Goal: Information Seeking & Learning: Learn about a topic

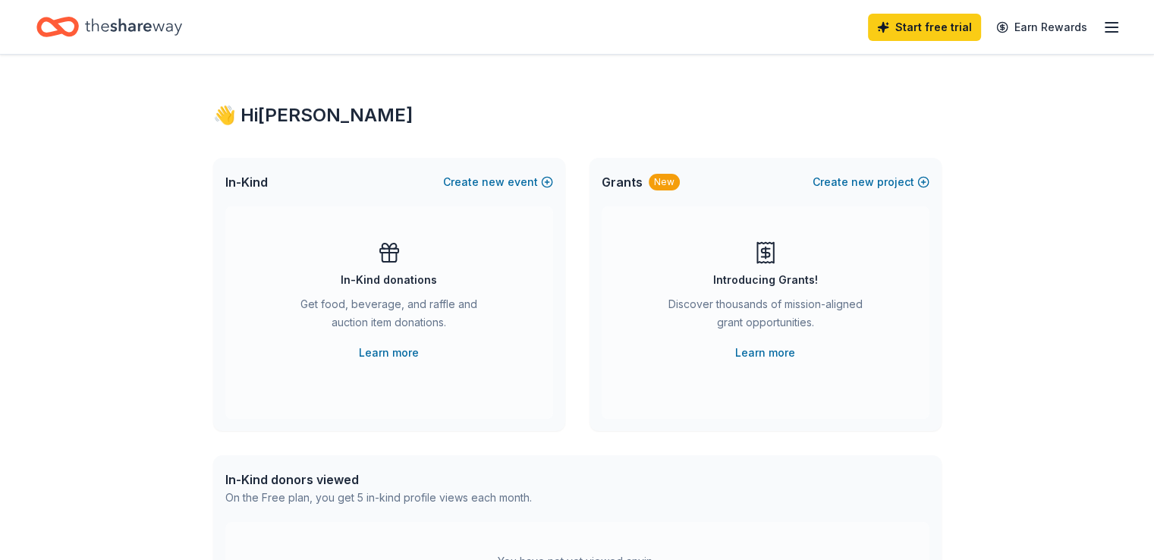
drag, startPoint x: 1153, startPoint y: 74, endPoint x: 1165, endPoint y: 126, distance: 53.8
click at [1154, 126] on html "Start free trial Earn Rewards 👋 Hi Valerie In-Kind Create new event In-Kind don…" at bounding box center [577, 280] width 1154 height 560
click at [1103, 20] on icon "button" at bounding box center [1112, 27] width 18 height 18
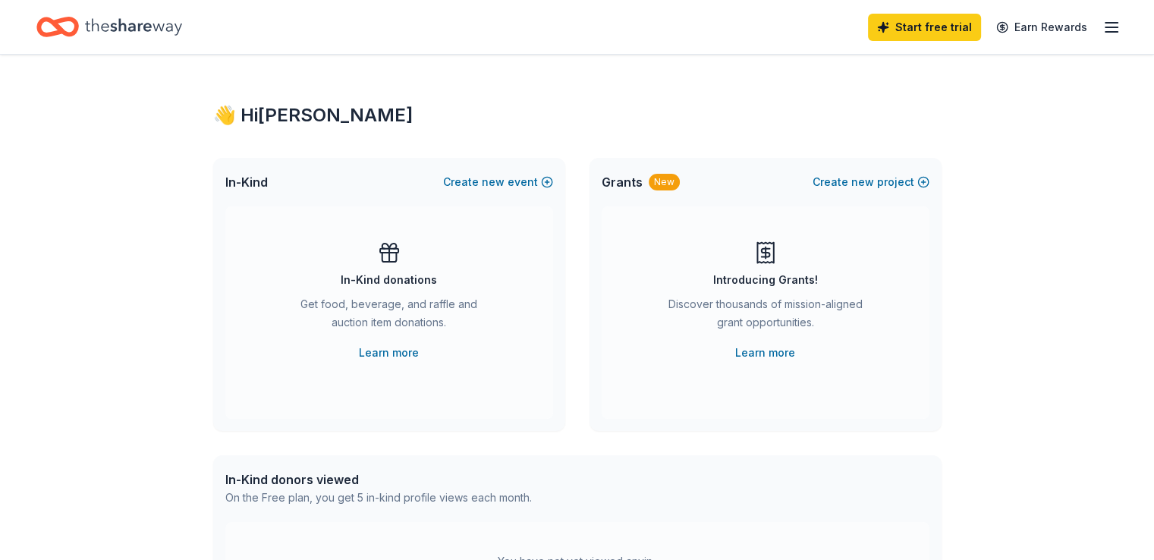
click at [621, 184] on span "Grants" at bounding box center [622, 182] width 41 height 18
click at [849, 183] on button "Create new project" at bounding box center [871, 182] width 117 height 18
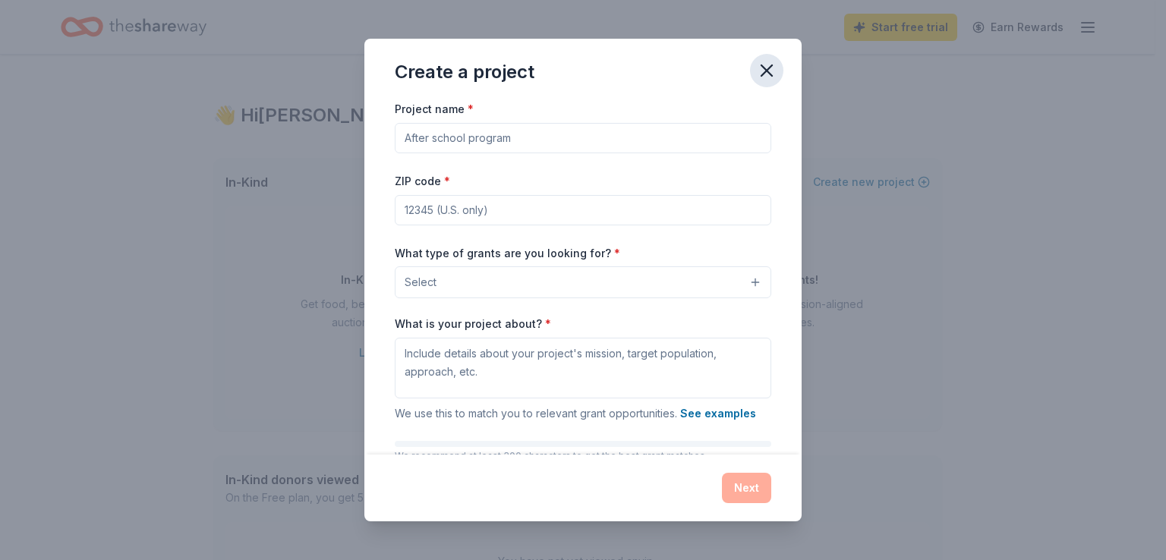
click at [765, 70] on icon "button" at bounding box center [766, 70] width 11 height 11
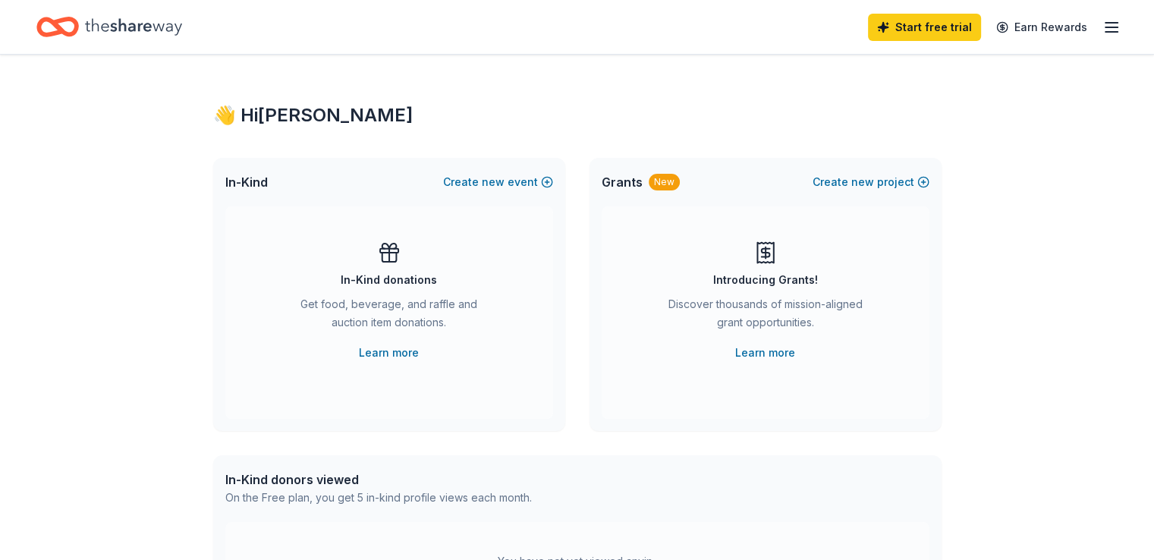
click at [258, 479] on div "In-Kind donors viewed" at bounding box center [378, 480] width 307 height 18
drag, startPoint x: 258, startPoint y: 479, endPoint x: 918, endPoint y: 354, distance: 671.2
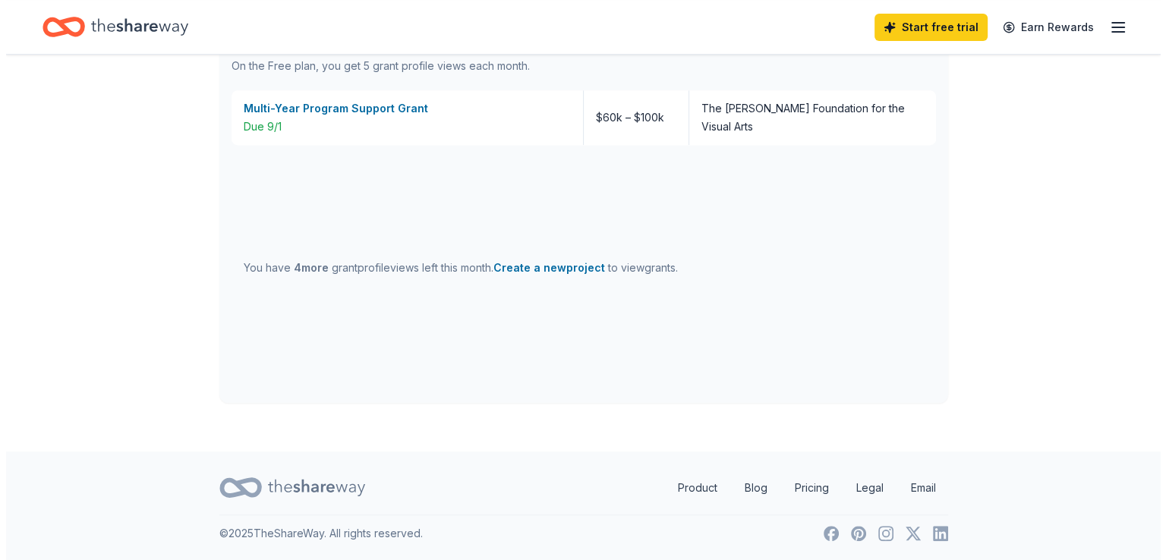
scroll to position [663, 0]
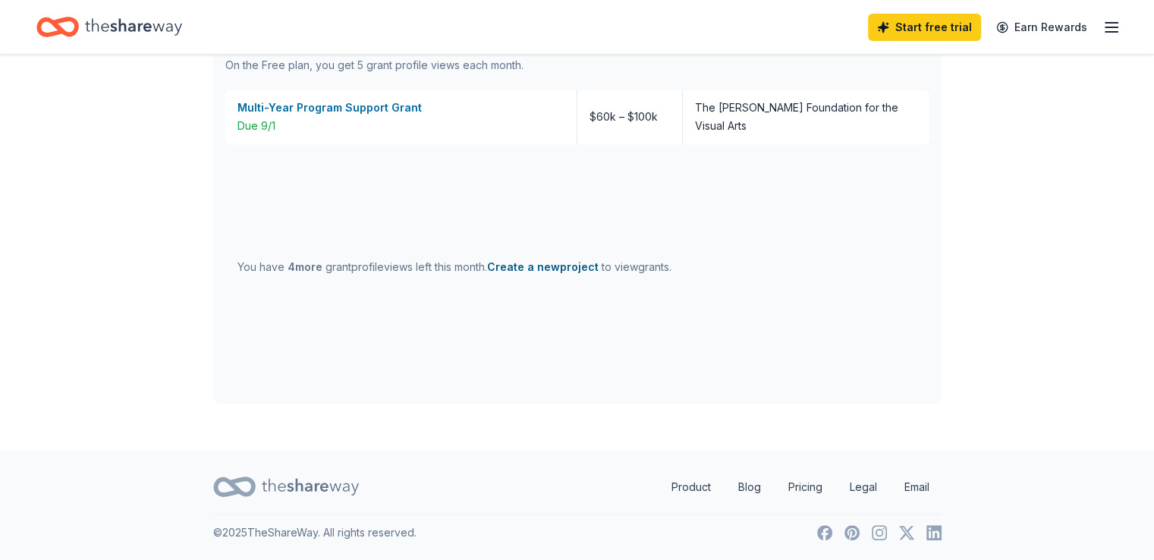
click at [565, 267] on button "Create a new project" at bounding box center [543, 267] width 112 height 18
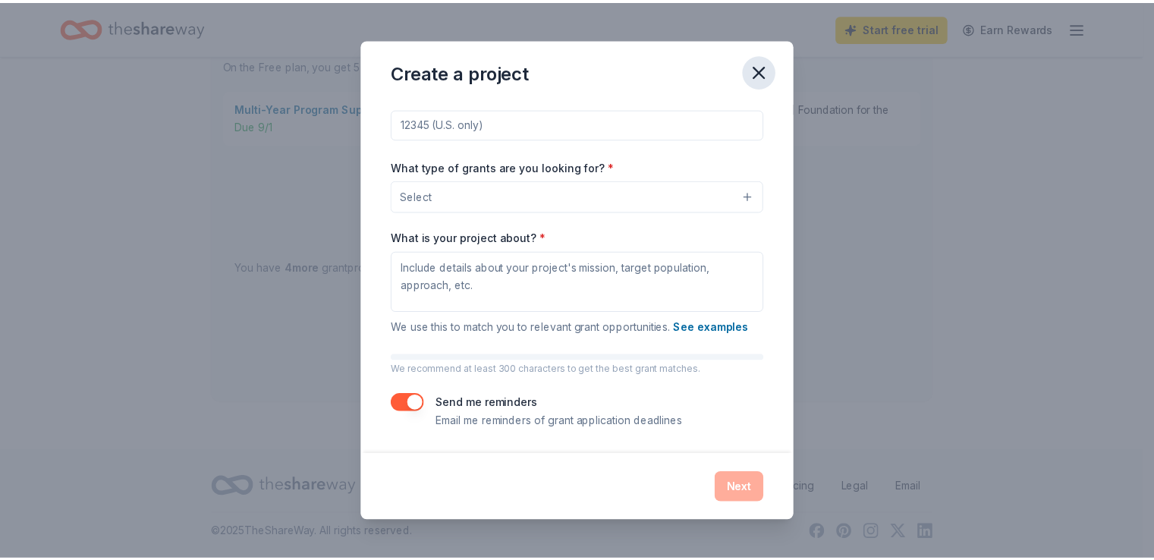
scroll to position [0, 0]
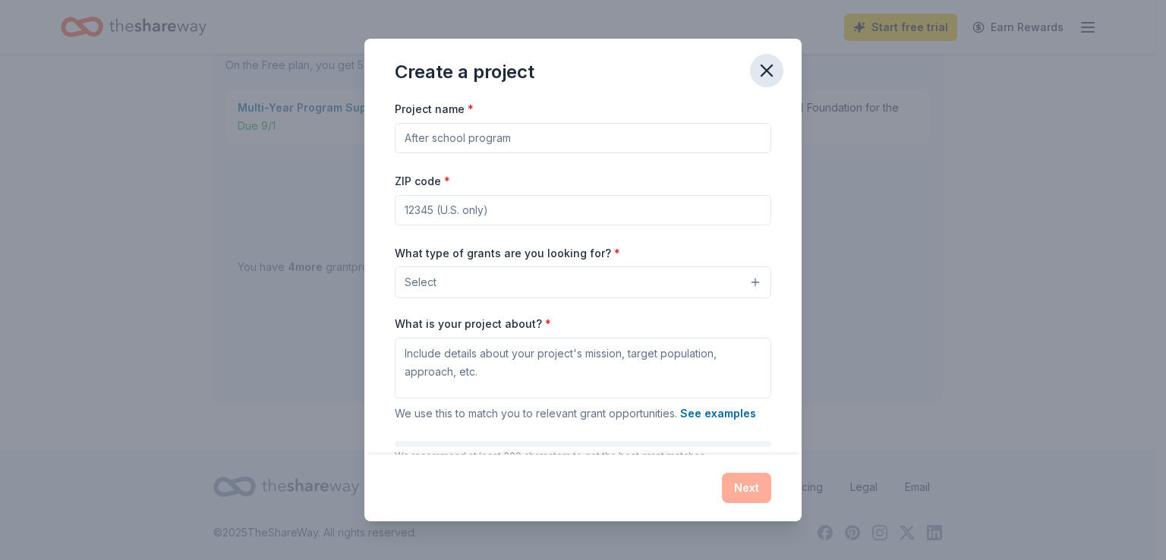
click at [768, 73] on icon "button" at bounding box center [766, 70] width 11 height 11
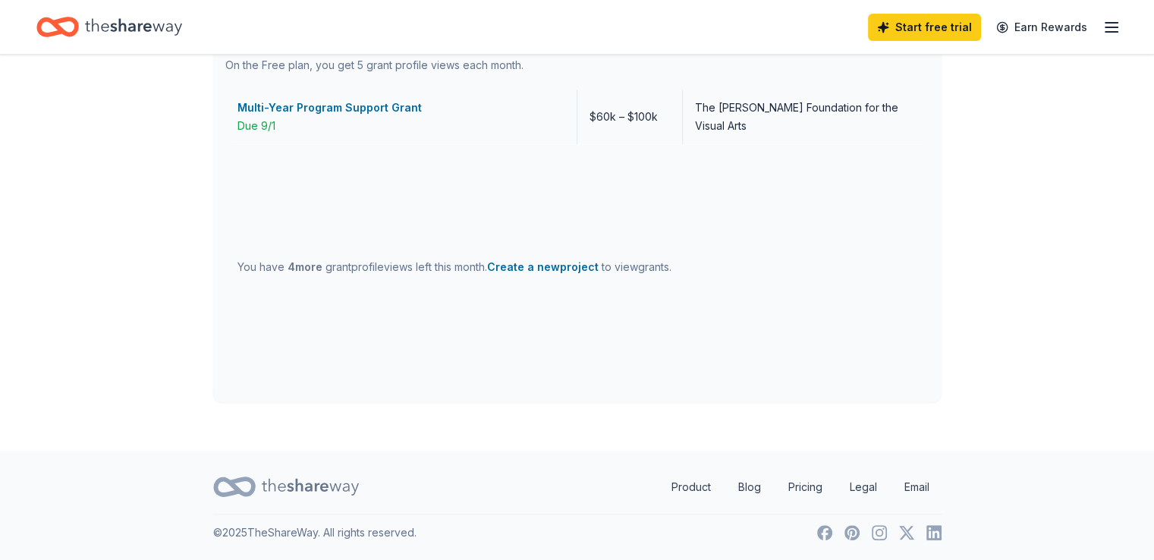
click at [377, 109] on div "Multi-Year Program Support Grant" at bounding box center [401, 108] width 327 height 18
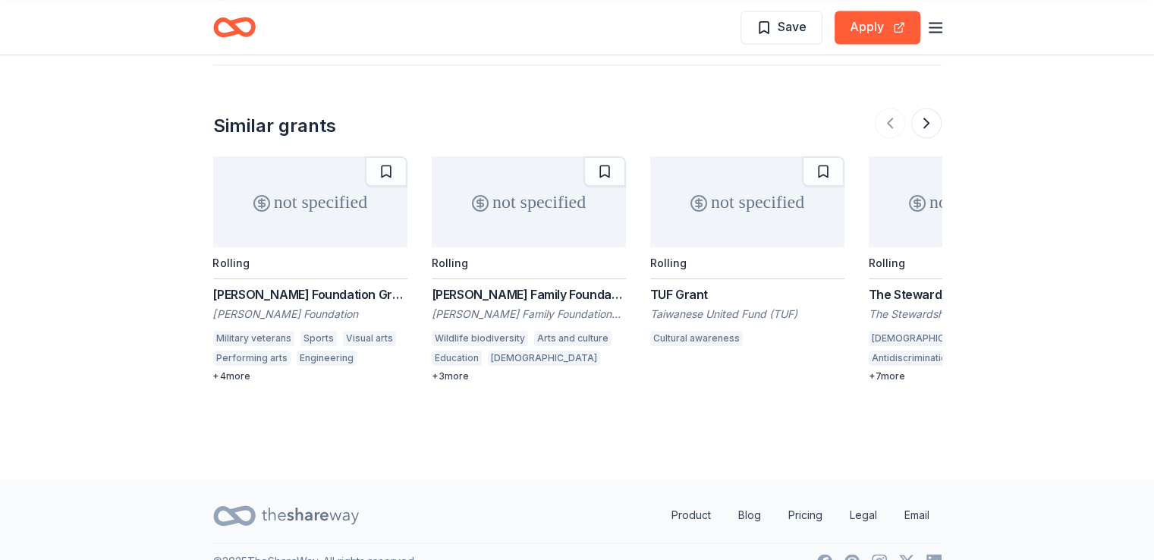
scroll to position [2207, 0]
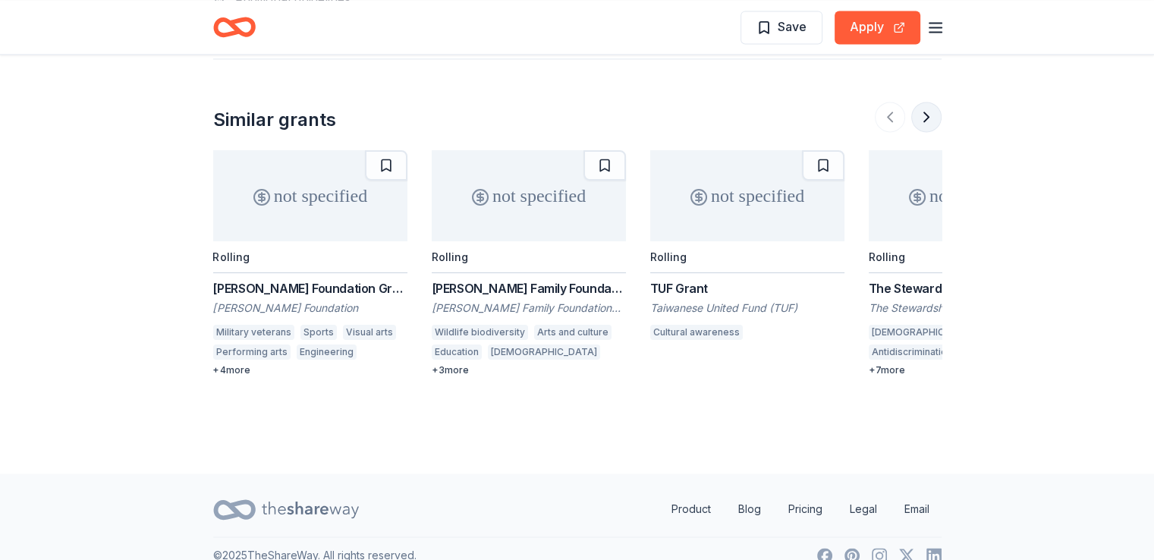
click at [927, 102] on button at bounding box center [927, 117] width 30 height 30
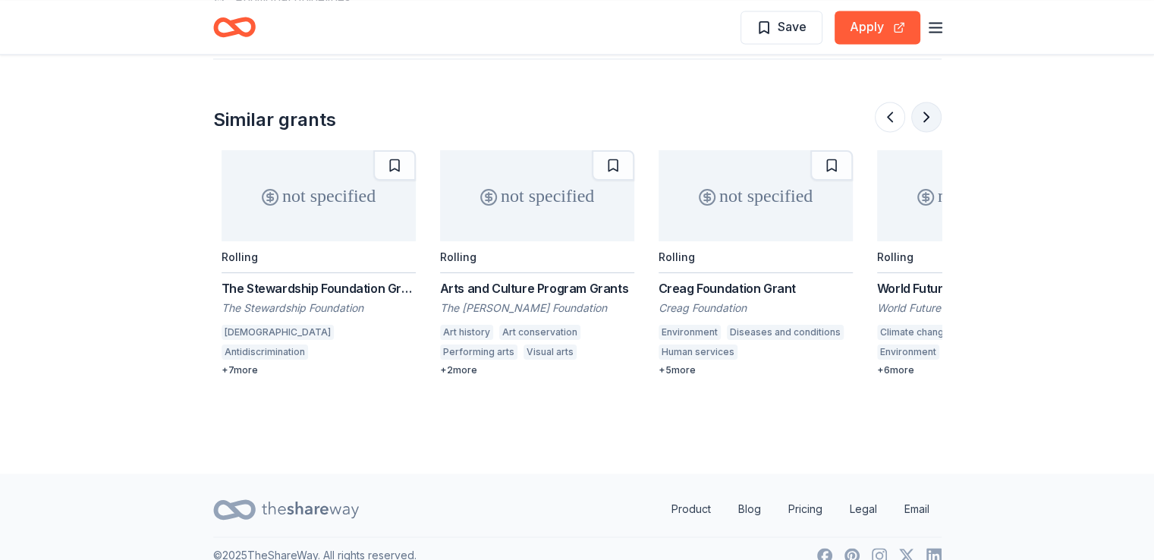
scroll to position [0, 656]
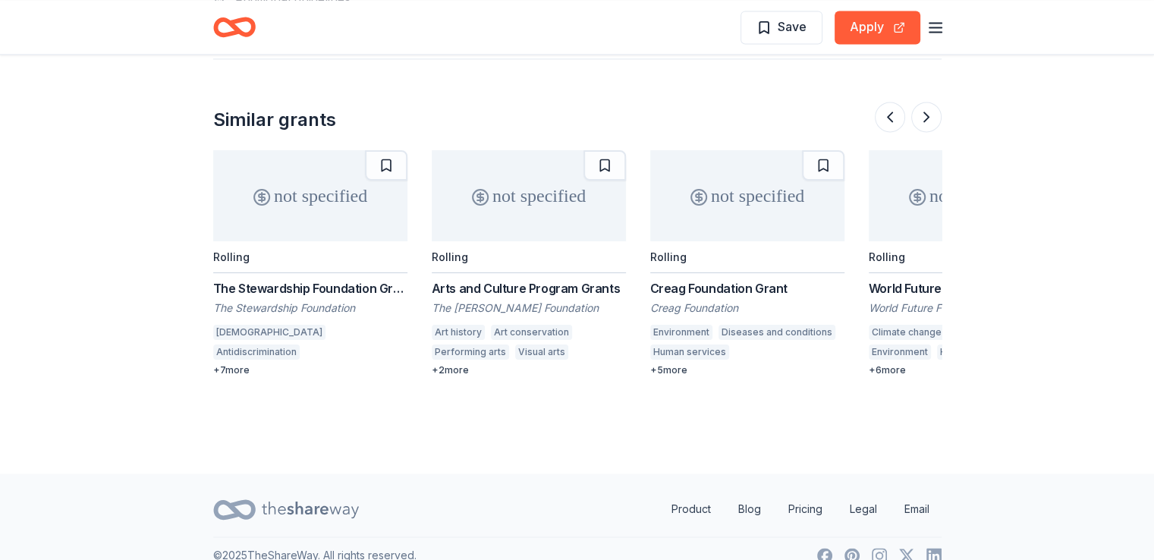
click at [556, 279] on div "Arts and Culture Program Grants" at bounding box center [529, 288] width 194 height 18
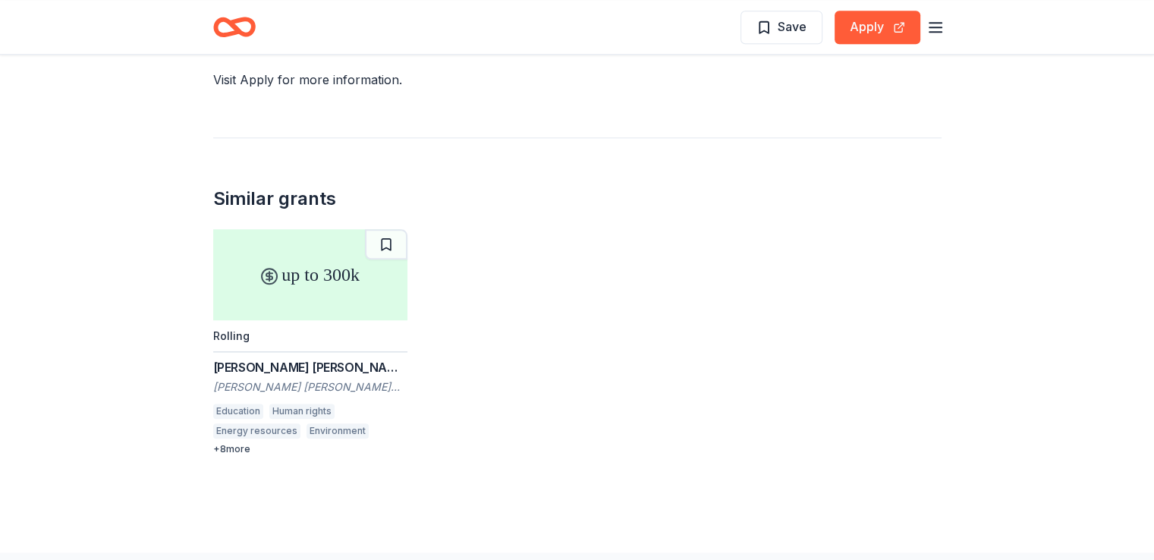
scroll to position [1621, 0]
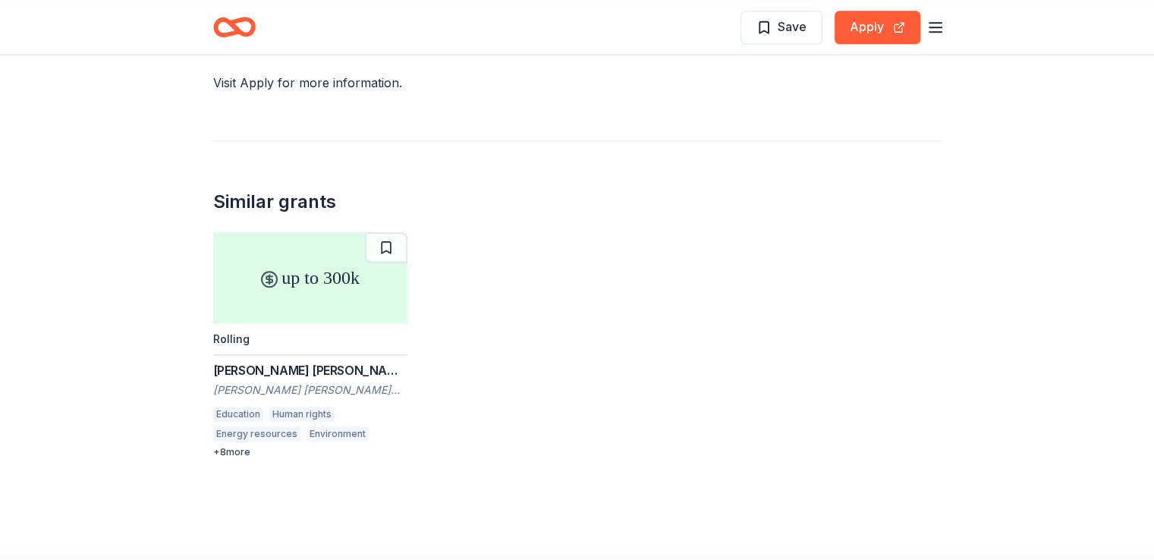
click at [341, 361] on div "[PERSON_NAME] [PERSON_NAME] [PERSON_NAME] Foundation Grants" at bounding box center [310, 370] width 194 height 18
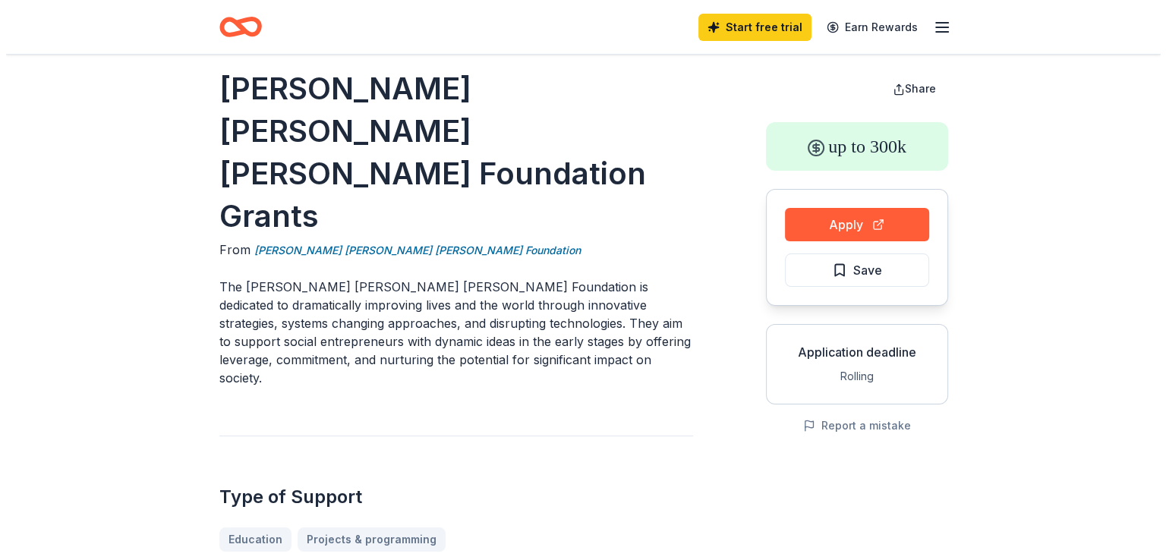
scroll to position [5, 0]
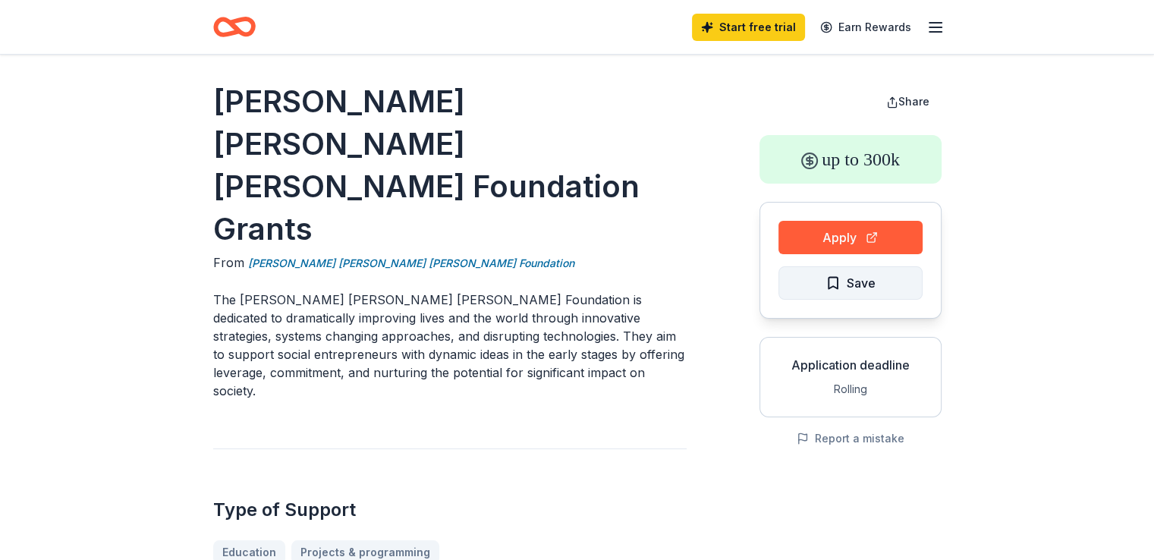
click at [830, 288] on span "Save" at bounding box center [851, 283] width 50 height 20
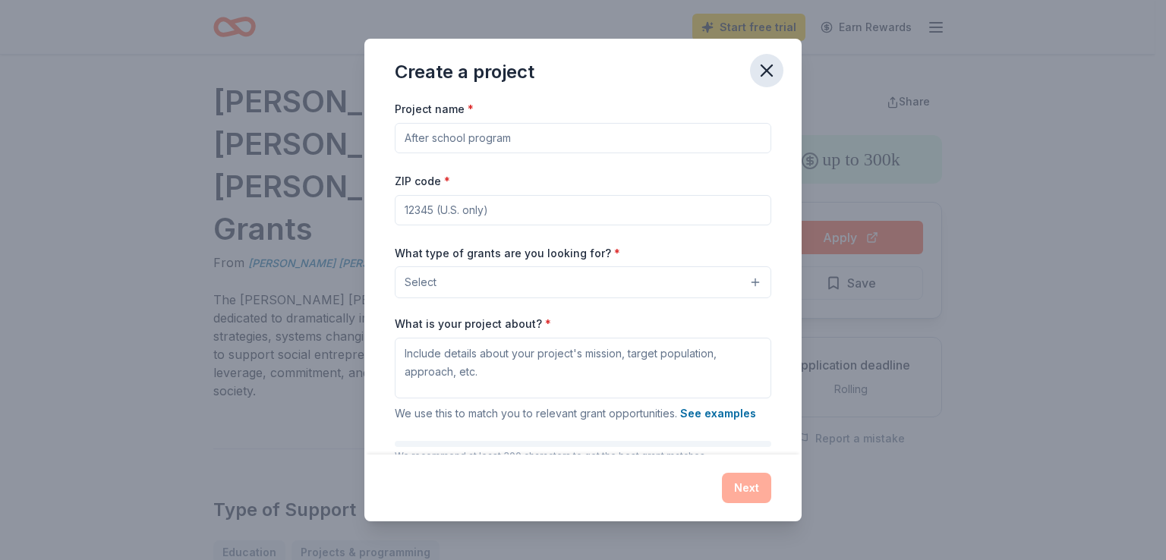
click at [764, 66] on icon "button" at bounding box center [766, 70] width 21 height 21
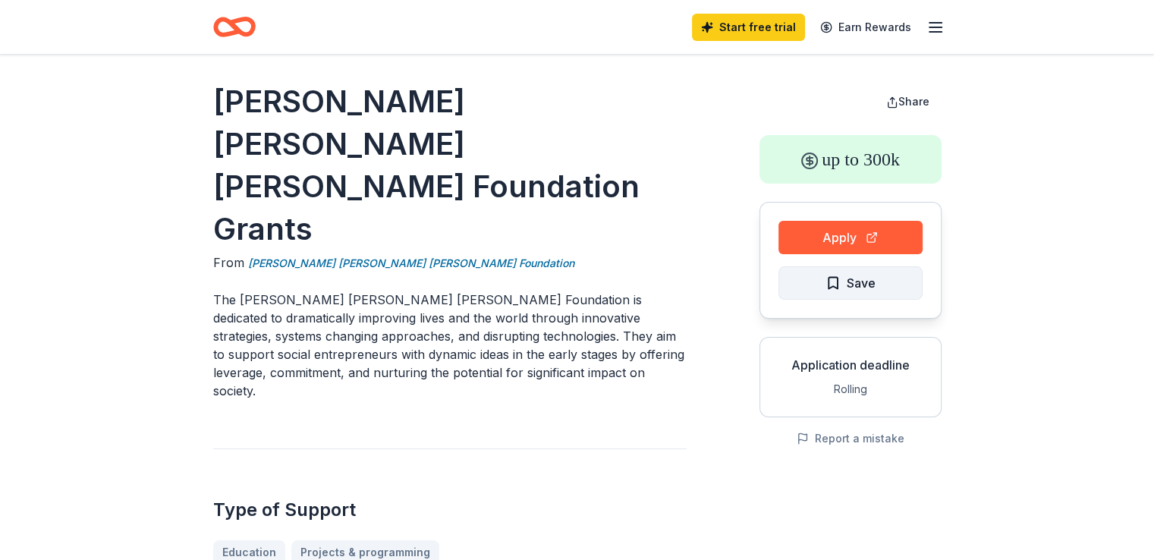
click at [848, 276] on span "Save" at bounding box center [861, 283] width 29 height 20
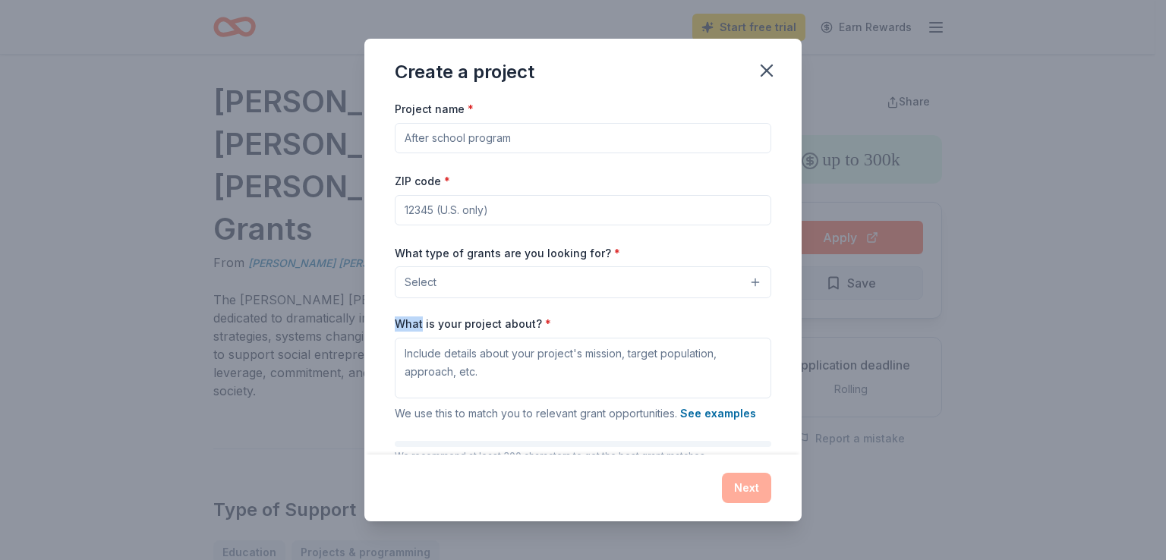
click at [848, 276] on div "Create a project Project name * ZIP code * What type of grants are you looking …" at bounding box center [583, 280] width 1166 height 560
